Goal: Task Accomplishment & Management: Use online tool/utility

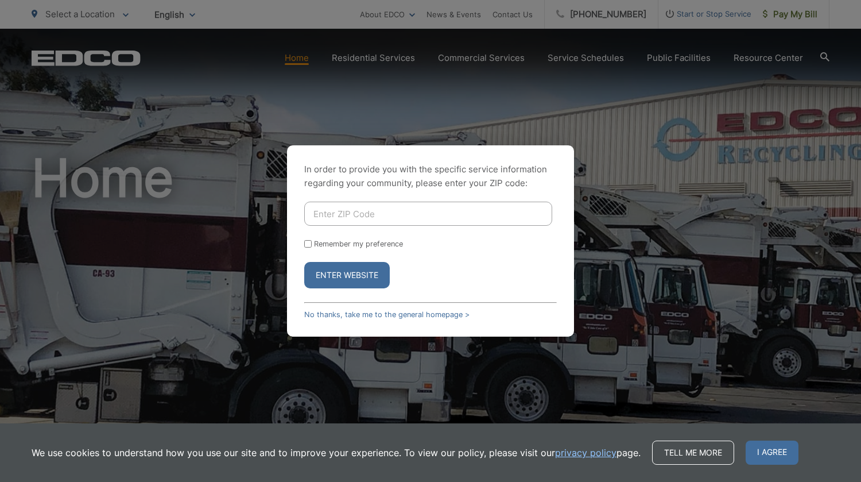
drag, startPoint x: 323, startPoint y: 220, endPoint x: 331, endPoint y: 223, distance: 8.7
click at [323, 220] on input "Enter ZIP Code" at bounding box center [428, 213] width 248 height 24
type input "92084"
click at [357, 278] on button "Enter Website" at bounding box center [347, 275] width 86 height 26
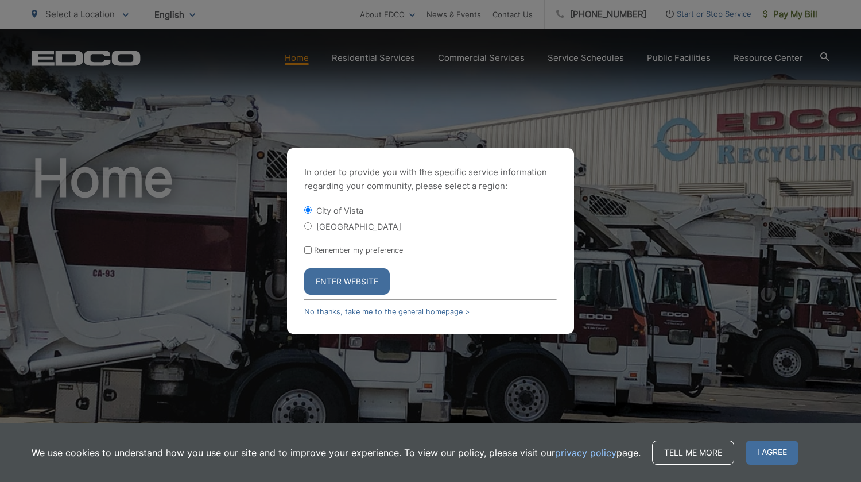
click at [356, 282] on button "Enter Website" at bounding box center [347, 281] width 86 height 26
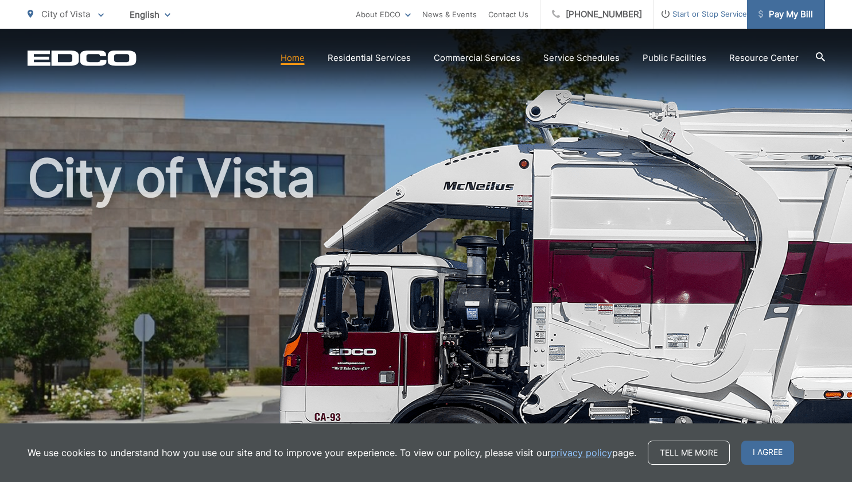
click at [788, 11] on span "Pay My Bill" at bounding box center [786, 14] width 55 height 14
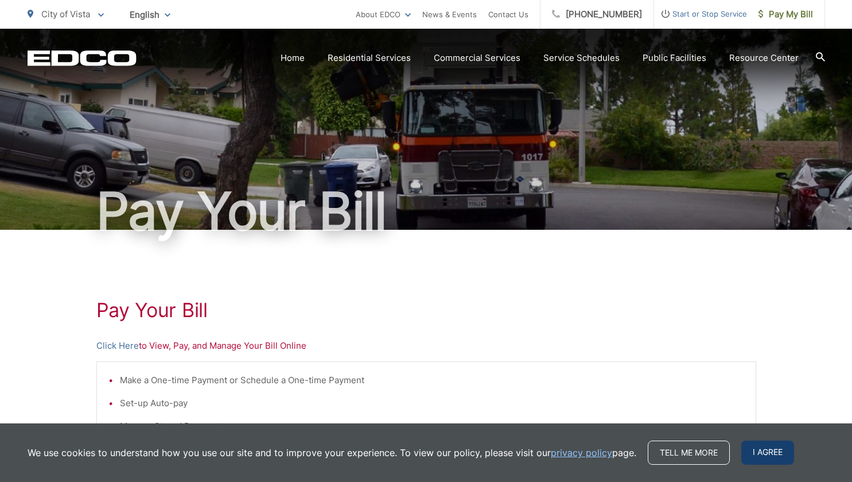
click at [770, 455] on span "I agree" at bounding box center [768, 452] width 53 height 24
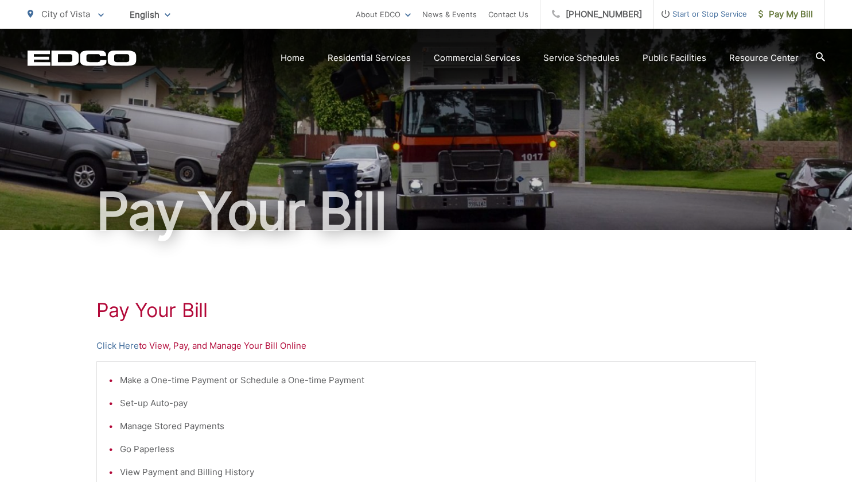
scroll to position [335, 0]
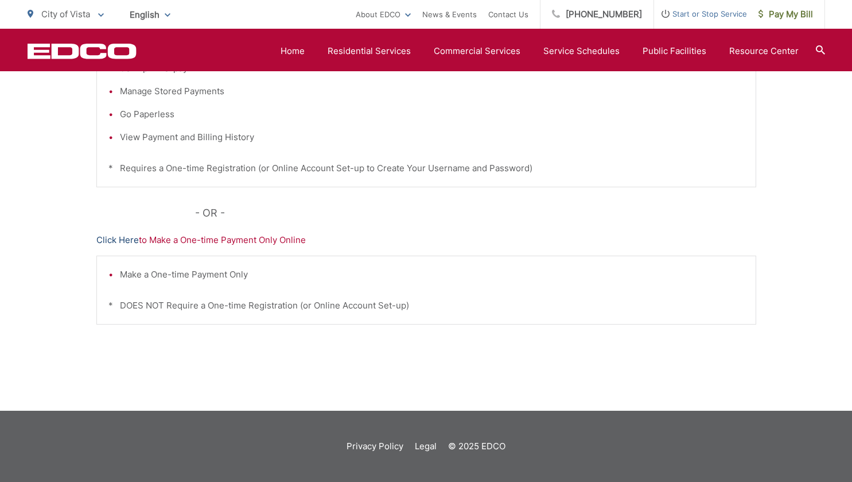
click at [123, 241] on link "Click Here" at bounding box center [117, 240] width 42 height 14
